Goal: Information Seeking & Learning: Check status

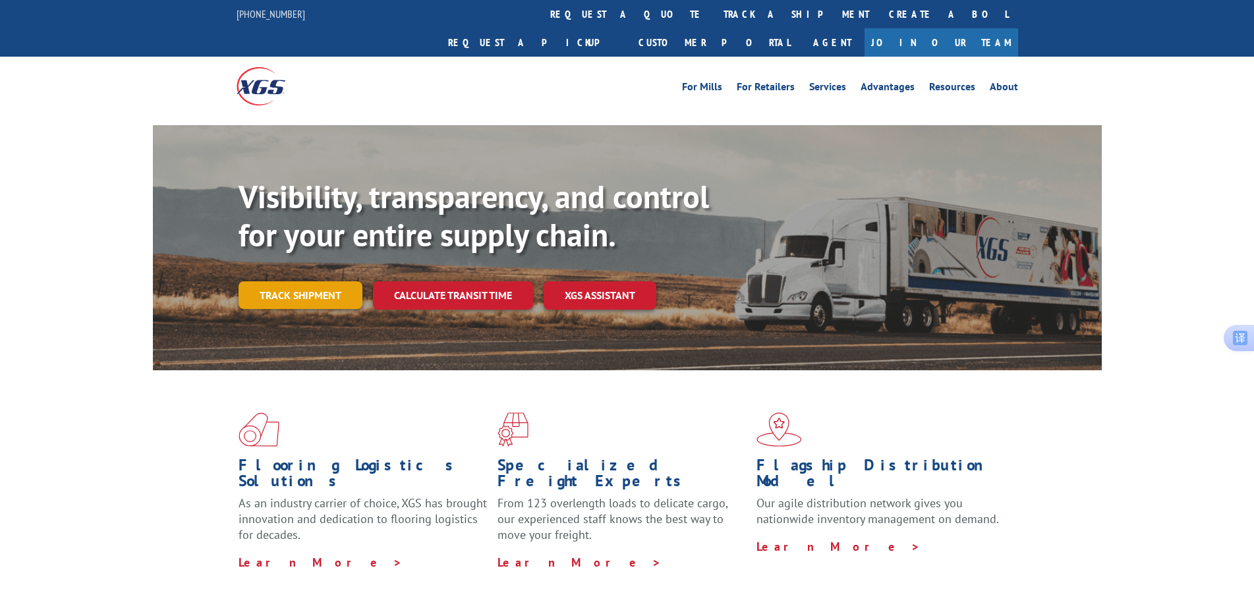
click at [324, 281] on link "Track shipment" at bounding box center [301, 295] width 124 height 28
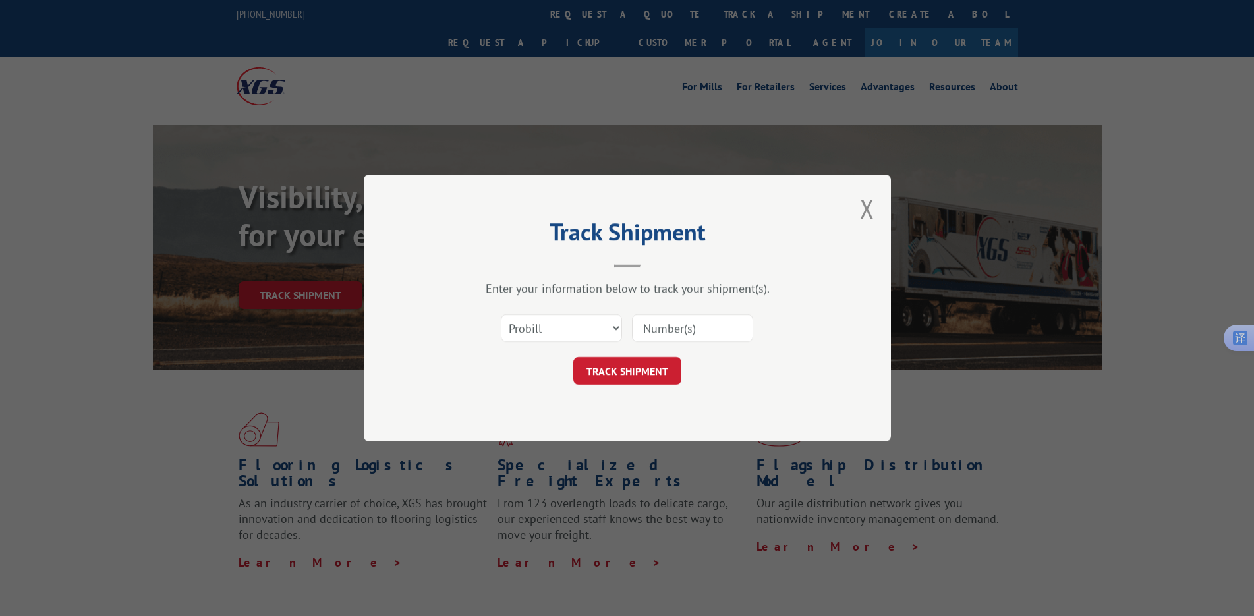
click at [709, 320] on input at bounding box center [692, 328] width 121 height 28
paste input "17009430"
type input "17009430"
click at [645, 369] on button "TRACK SHIPMENT" at bounding box center [627, 371] width 108 height 28
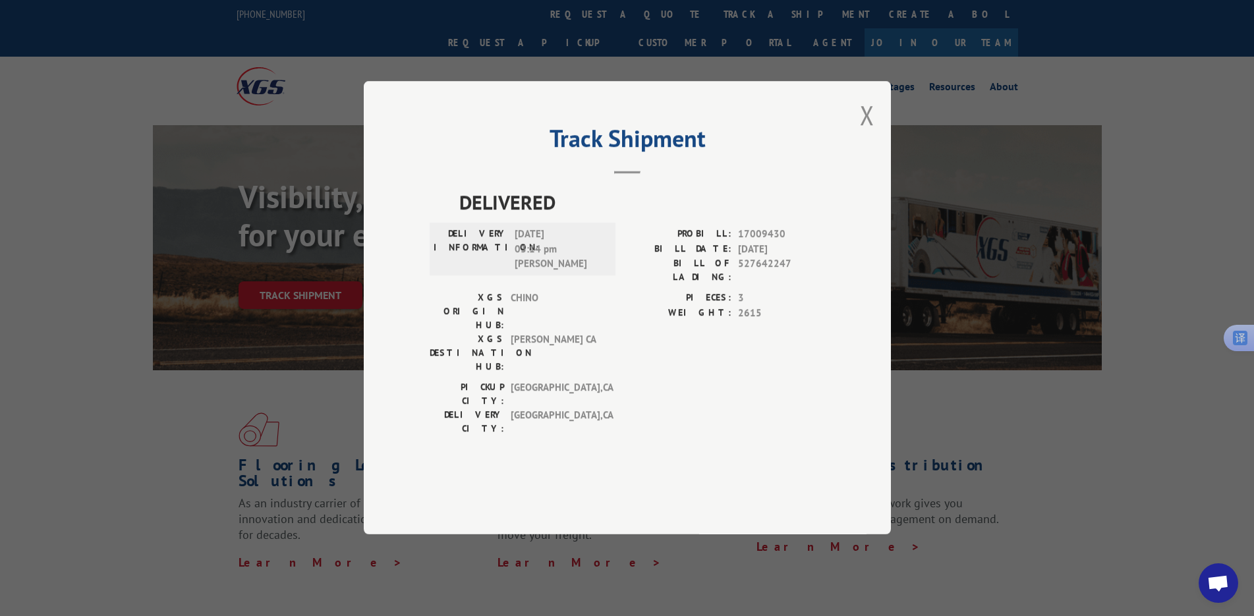
click at [861, 132] on button "Close modal" at bounding box center [867, 115] width 14 height 35
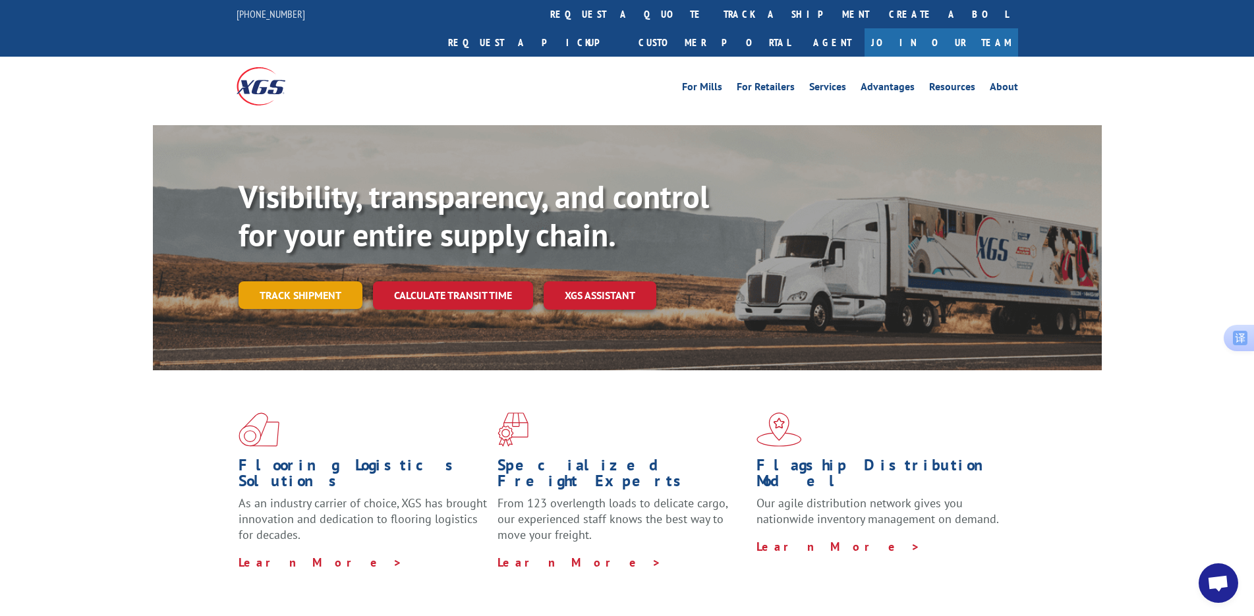
click at [297, 281] on link "Track shipment" at bounding box center [301, 295] width 124 height 28
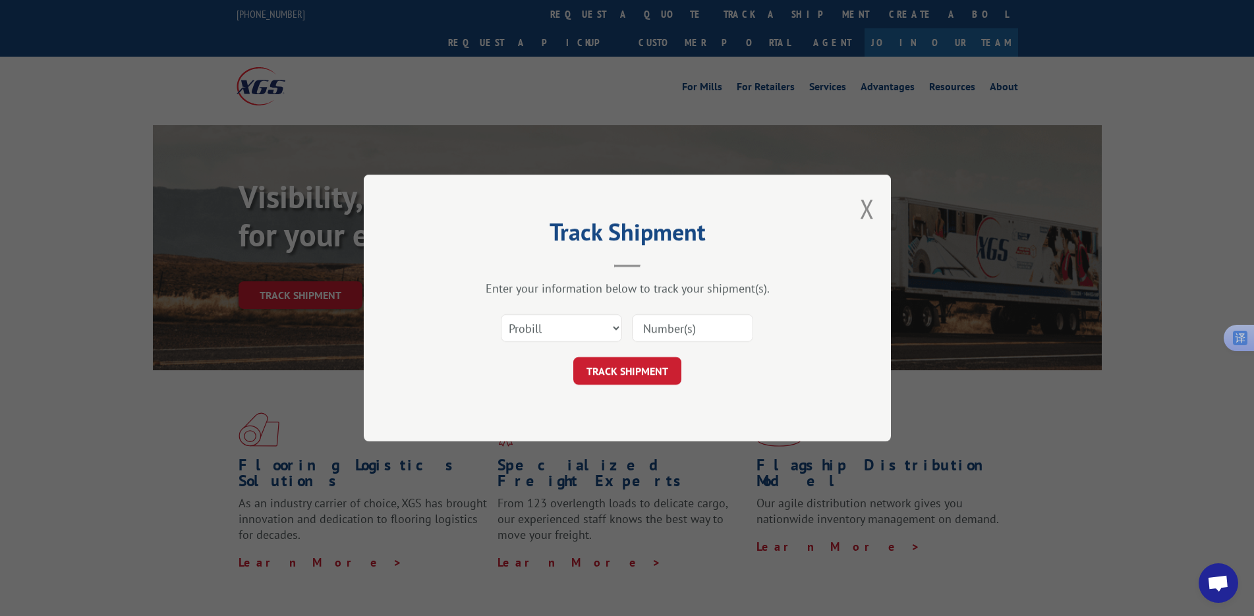
click at [690, 325] on input at bounding box center [692, 328] width 121 height 28
paste input "17501598"
type input "17501598"
click at [644, 364] on button "TRACK SHIPMENT" at bounding box center [627, 371] width 108 height 28
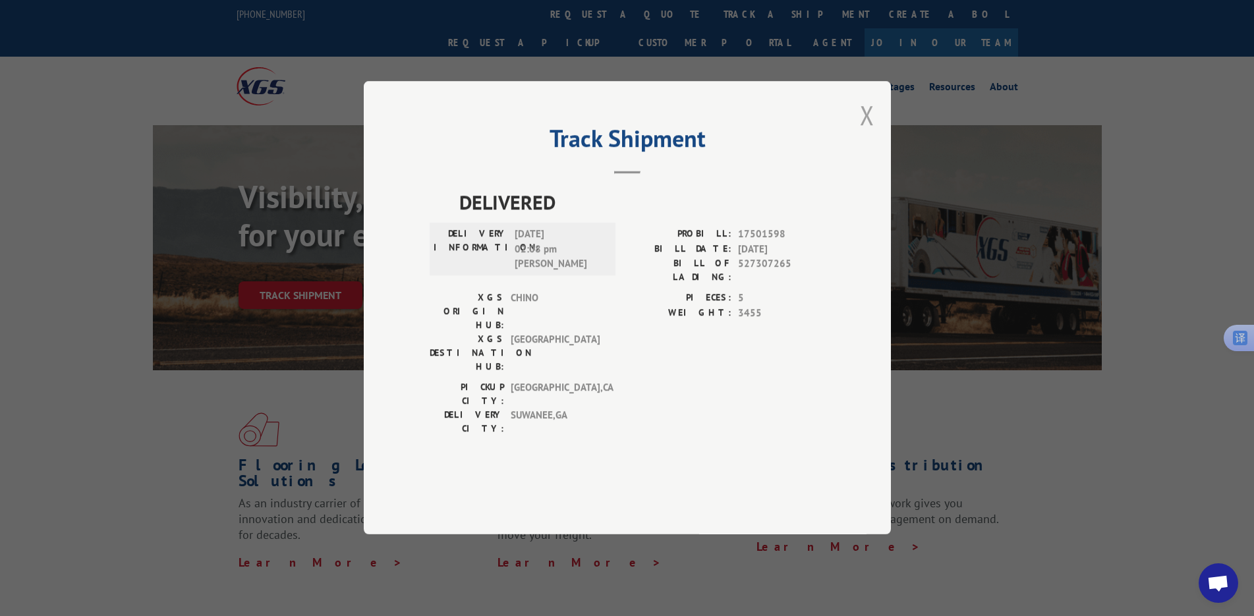
click at [868, 132] on button "Close modal" at bounding box center [867, 115] width 14 height 35
